Goal: Navigation & Orientation: Go to known website

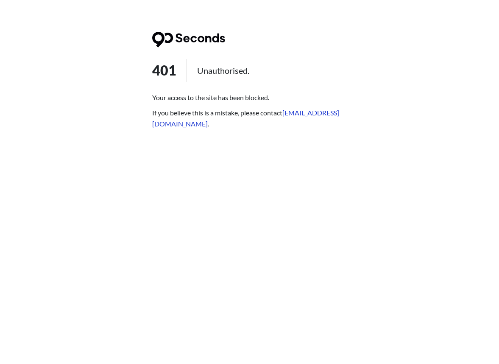
click at [280, 0] on html "401 Unauthorised. Your access to the site has been blocked. If you believe this…" at bounding box center [249, 0] width 499 height 0
click at [347, 0] on html "401 Unauthorised. Your access to the site has been blocked. If you believe this…" at bounding box center [249, 0] width 499 height 0
click at [373, 0] on html "401 Unauthorised. Your access to the site has been blocked. If you believe this…" at bounding box center [249, 0] width 499 height 0
drag, startPoint x: 349, startPoint y: 225, endPoint x: 295, endPoint y: 97, distance: 138.8
click at [345, 0] on html "401 Unauthorised. Your access to the site has been blocked. If you believe this…" at bounding box center [249, 0] width 499 height 0
